Goal: Navigation & Orientation: Find specific page/section

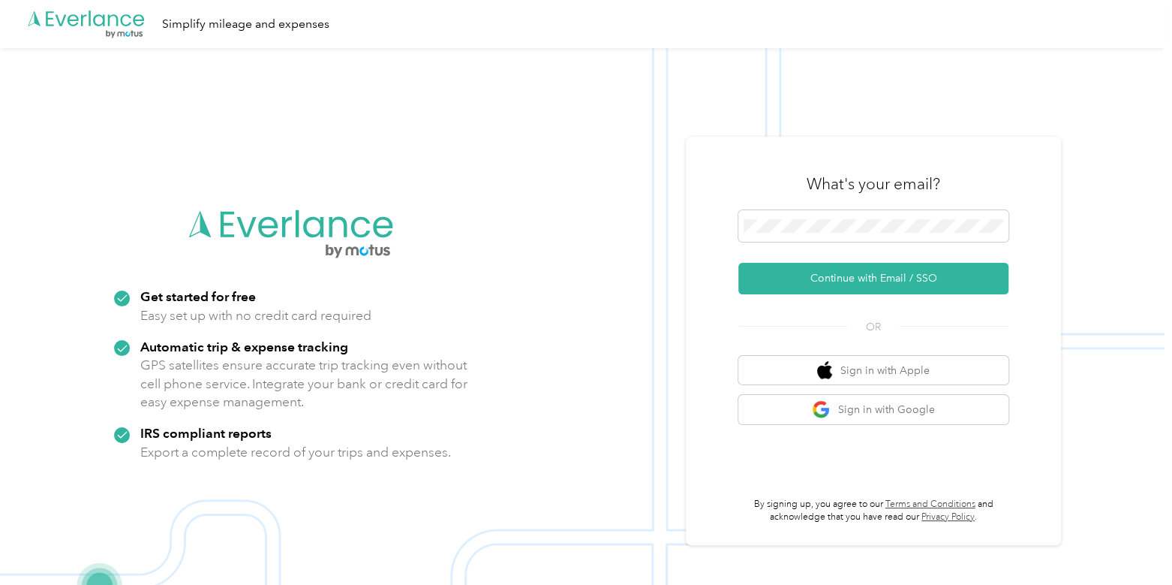
click at [826, 253] on form "Continue with Email / SSO" at bounding box center [874, 252] width 270 height 84
click at [829, 274] on button "Continue with Email / SSO" at bounding box center [874, 279] width 270 height 32
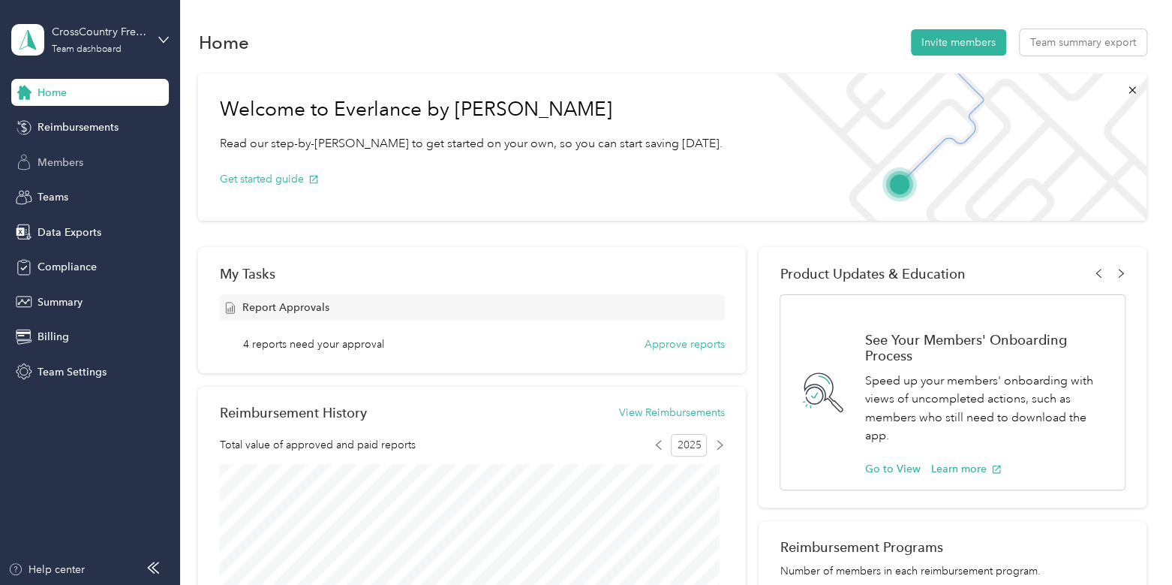
click at [80, 165] on span "Members" at bounding box center [61, 163] width 46 height 16
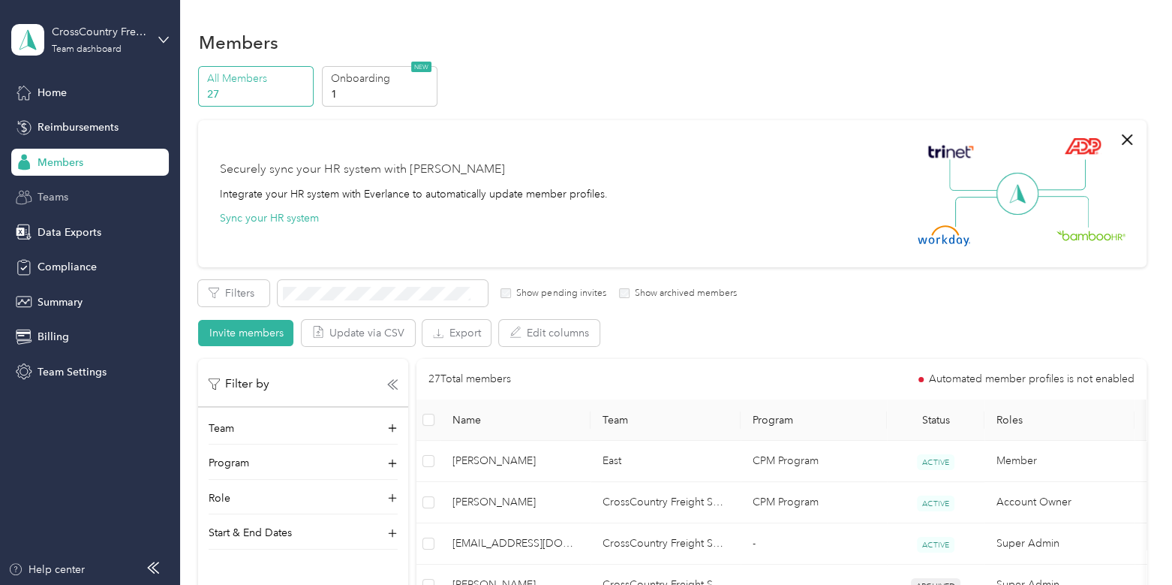
click at [68, 195] on span "Teams" at bounding box center [53, 197] width 31 height 16
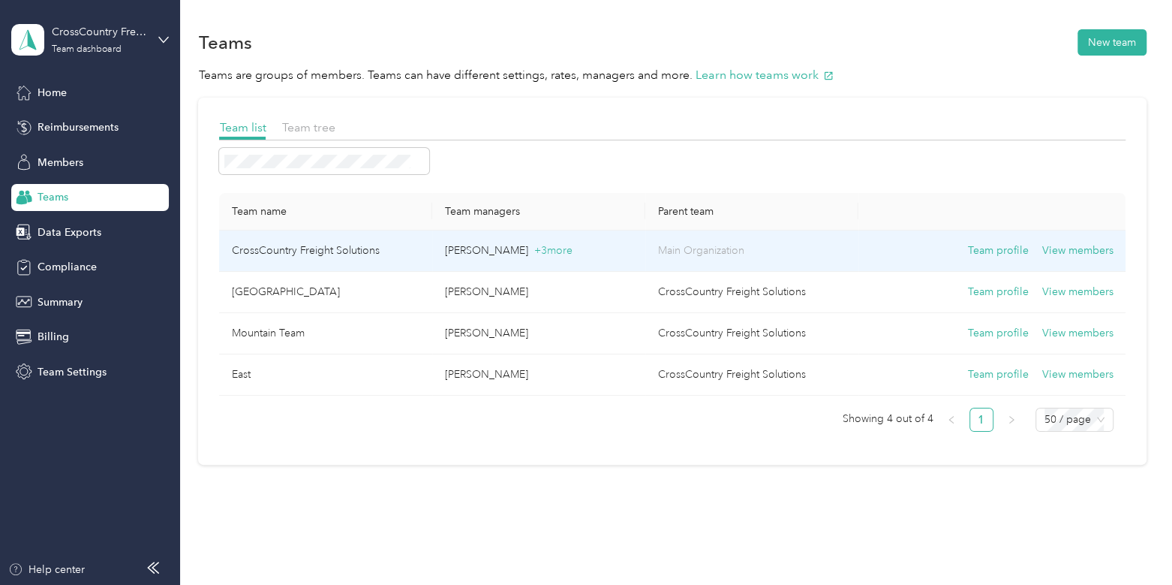
click at [364, 245] on td "CrossCountry Freight Solutions" at bounding box center [325, 250] width 213 height 41
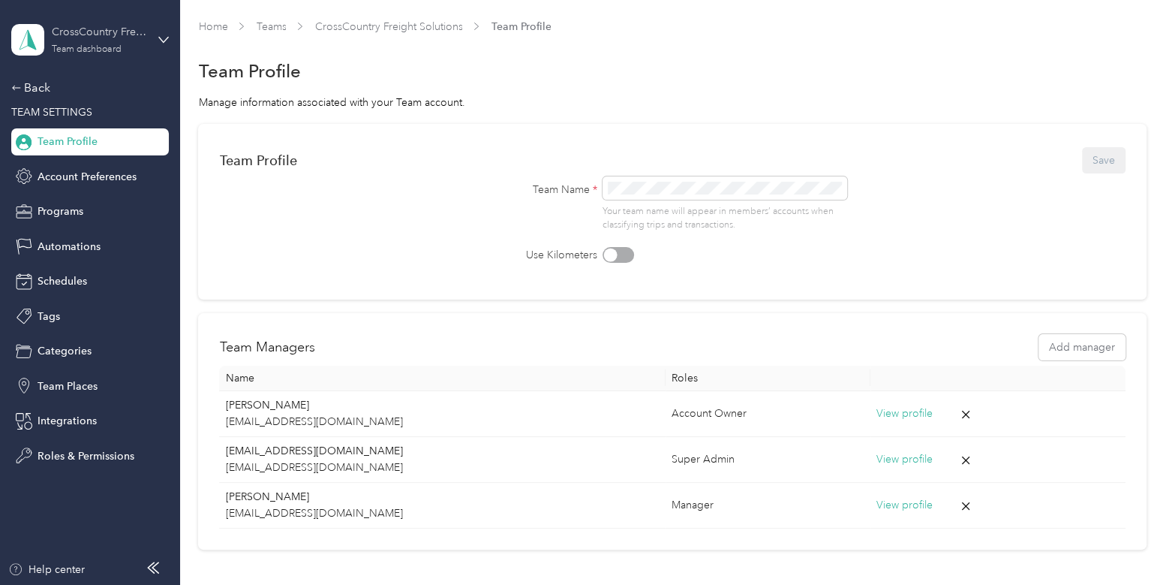
click at [94, 35] on div "CrossCountry Freight Solutions" at bounding box center [99, 32] width 94 height 16
click at [79, 188] on div "Log out" at bounding box center [54, 192] width 58 height 16
